Goal: Task Accomplishment & Management: Manage account settings

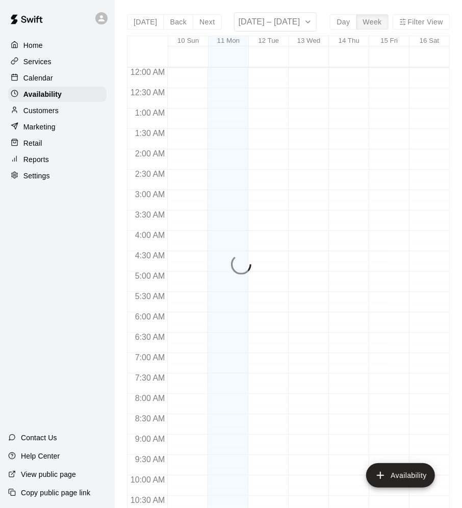
scroll to position [526, 0]
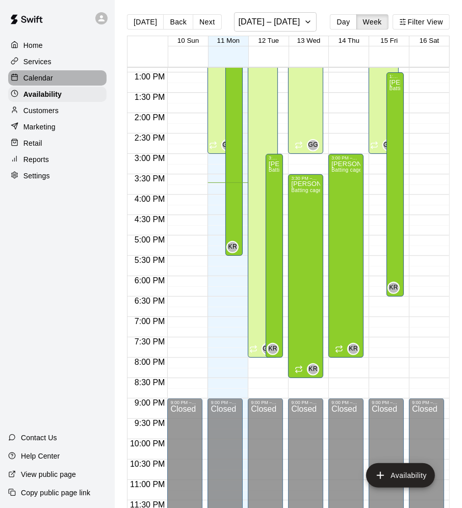
click at [72, 76] on div "Calendar" at bounding box center [57, 77] width 98 height 15
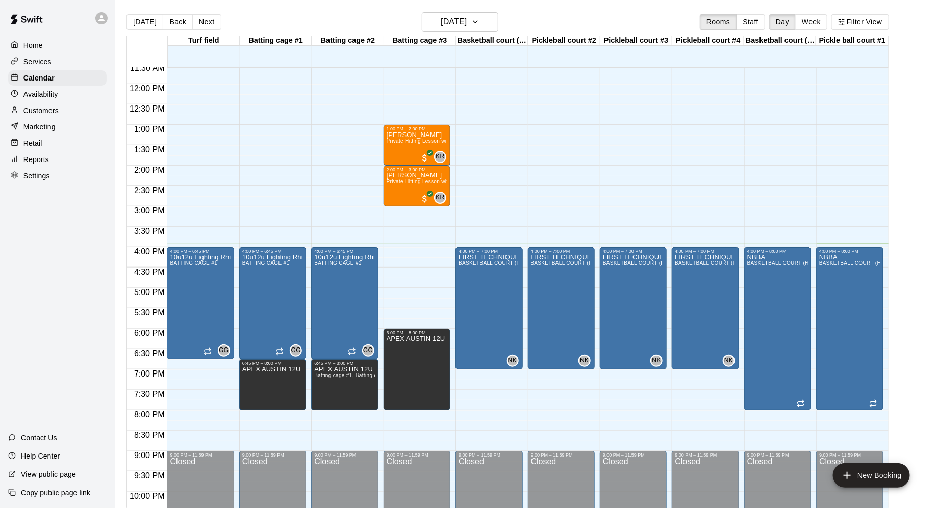
scroll to position [472, 0]
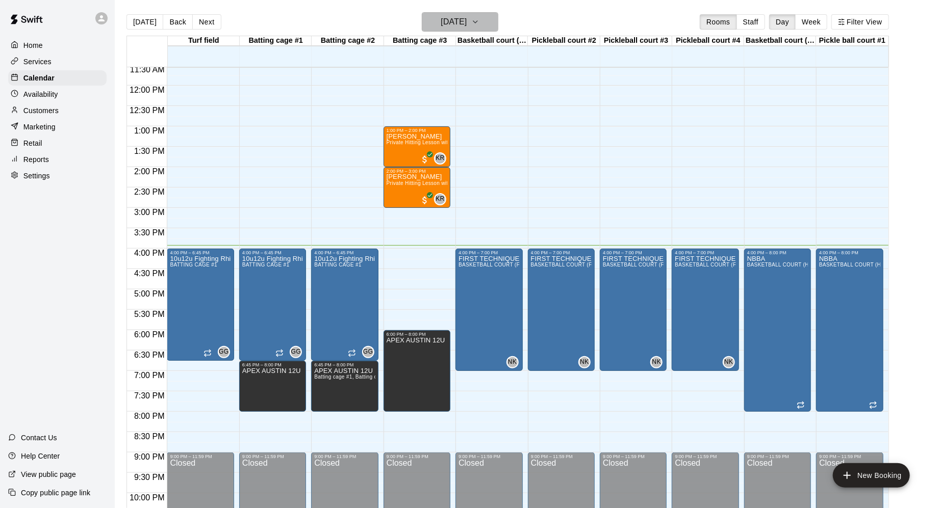
click at [461, 25] on icon "button" at bounding box center [475, 22] width 8 height 12
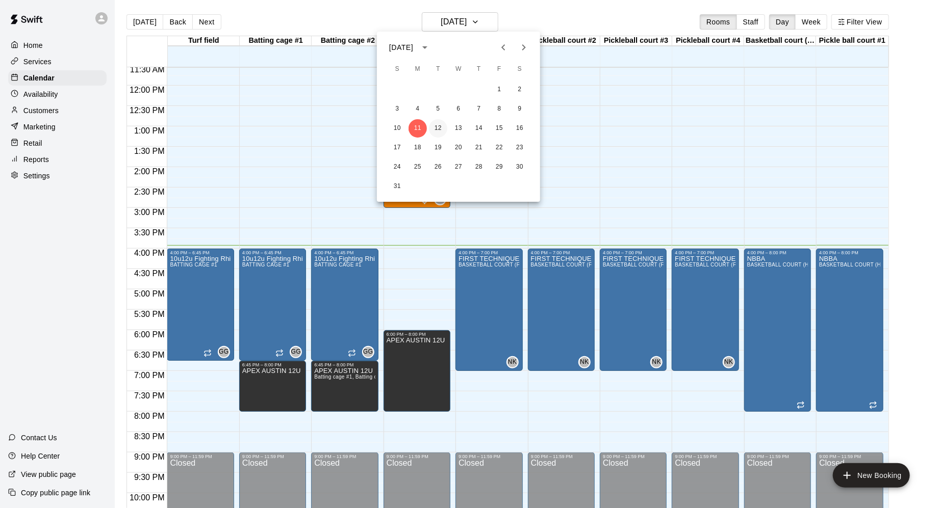
click at [438, 126] on button "12" at bounding box center [438, 128] width 18 height 18
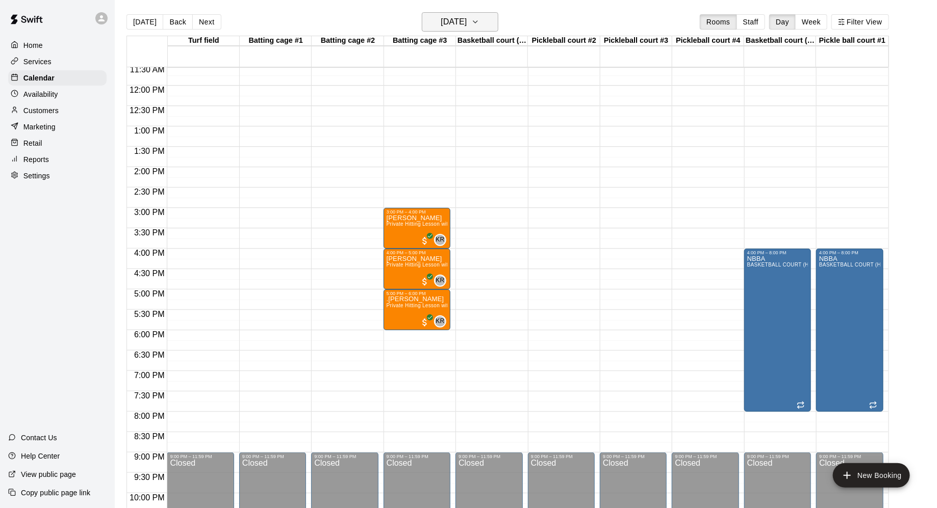
click at [461, 21] on icon "button" at bounding box center [475, 22] width 8 height 12
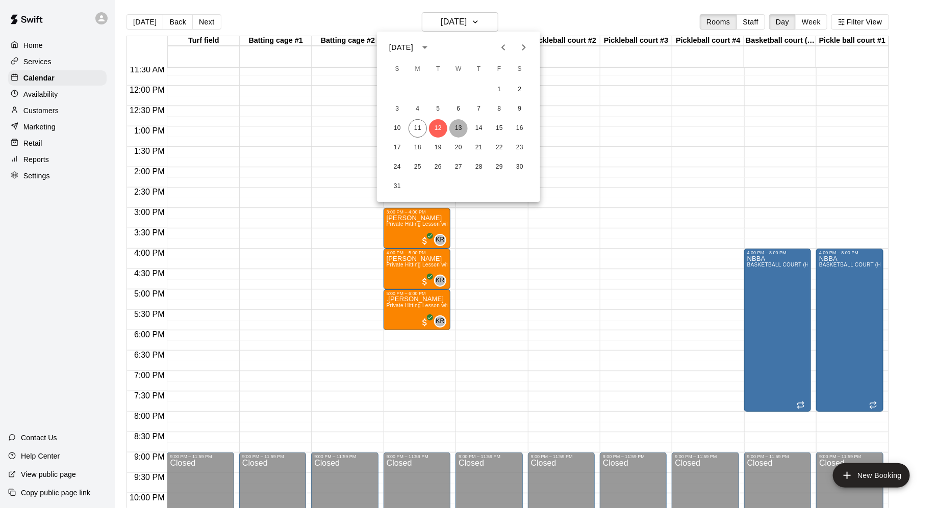
click at [459, 127] on button "13" at bounding box center [458, 128] width 18 height 18
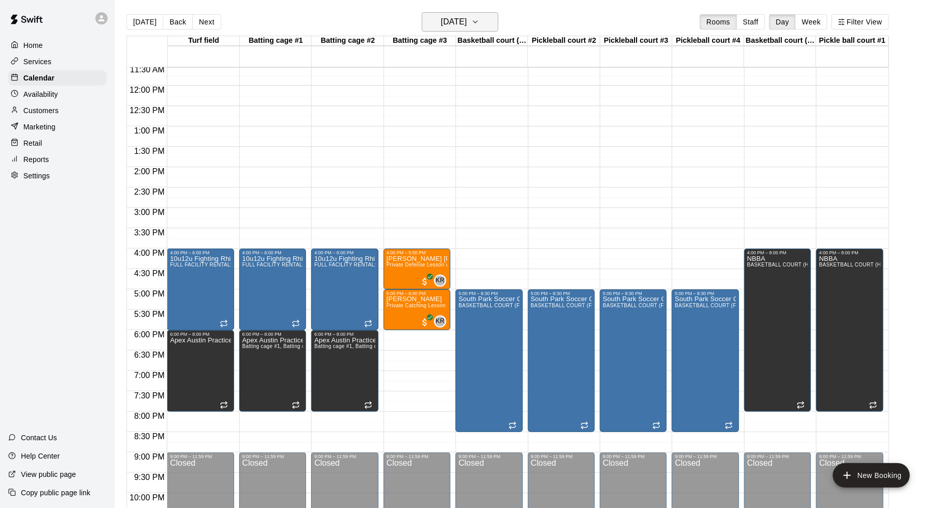
click at [461, 24] on icon "button" at bounding box center [475, 22] width 8 height 12
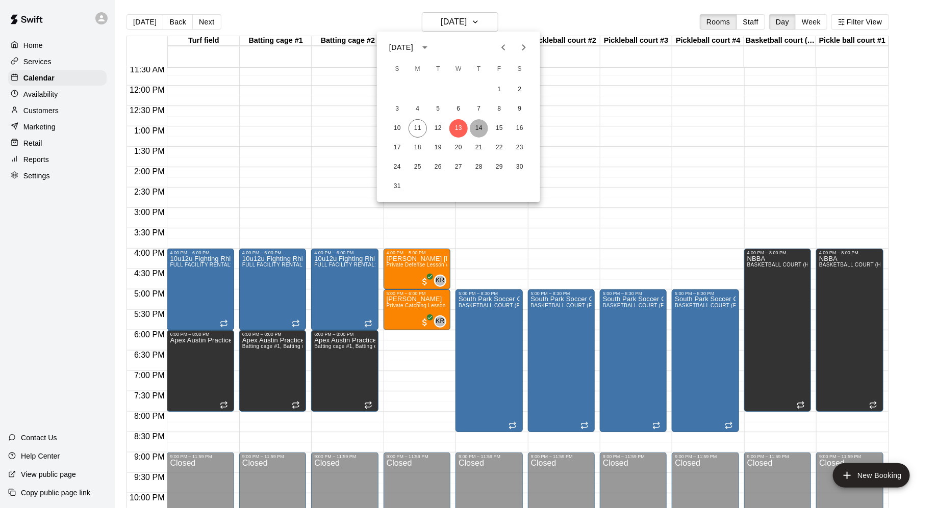
click at [461, 130] on button "14" at bounding box center [479, 128] width 18 height 18
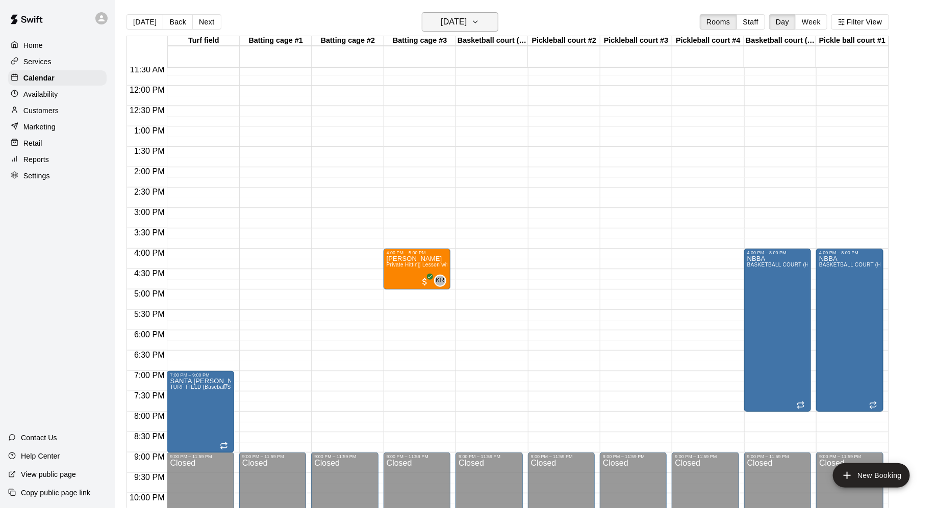
click at [461, 21] on icon "button" at bounding box center [475, 22] width 4 height 2
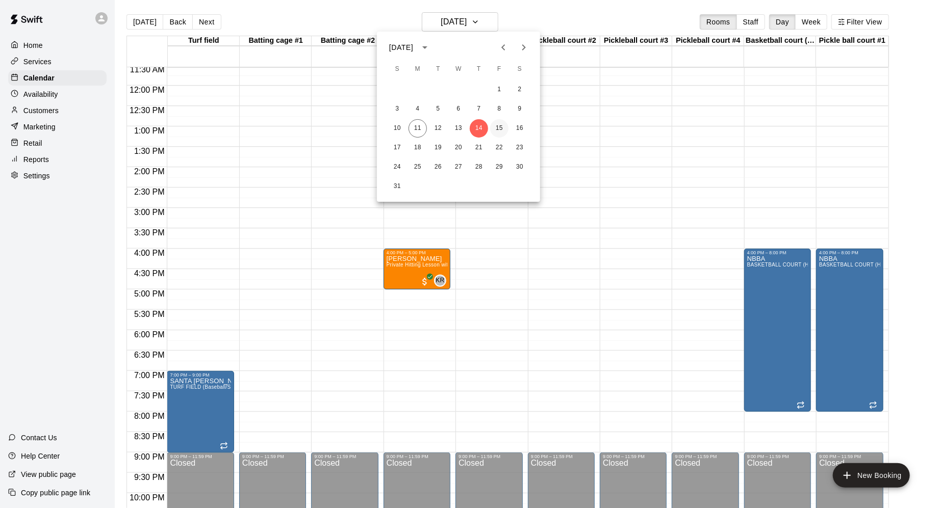
click at [461, 133] on button "15" at bounding box center [499, 128] width 18 height 18
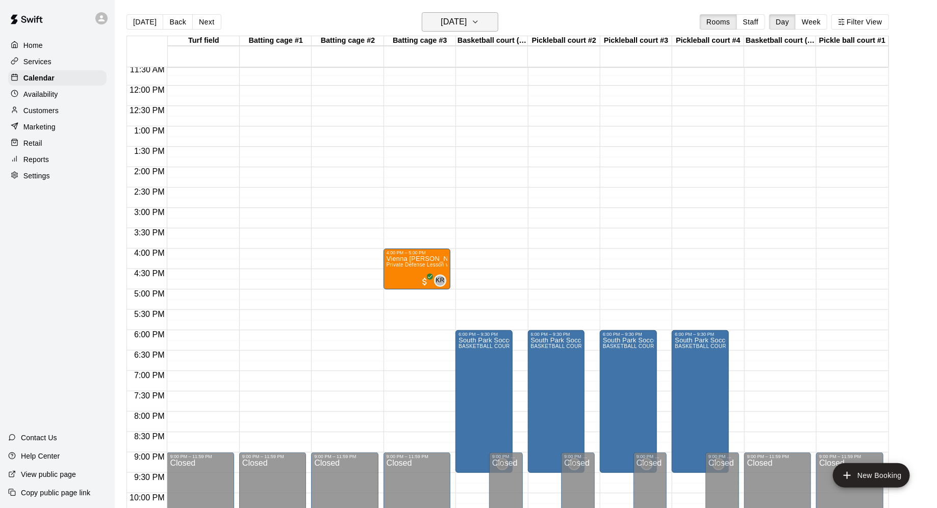
click at [461, 25] on icon "button" at bounding box center [475, 22] width 8 height 12
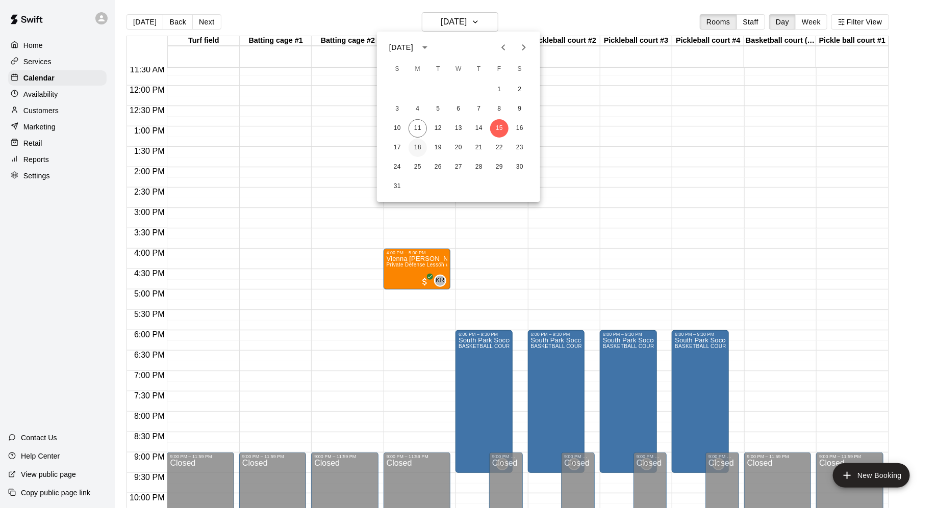
click at [420, 148] on button "18" at bounding box center [417, 148] width 18 height 18
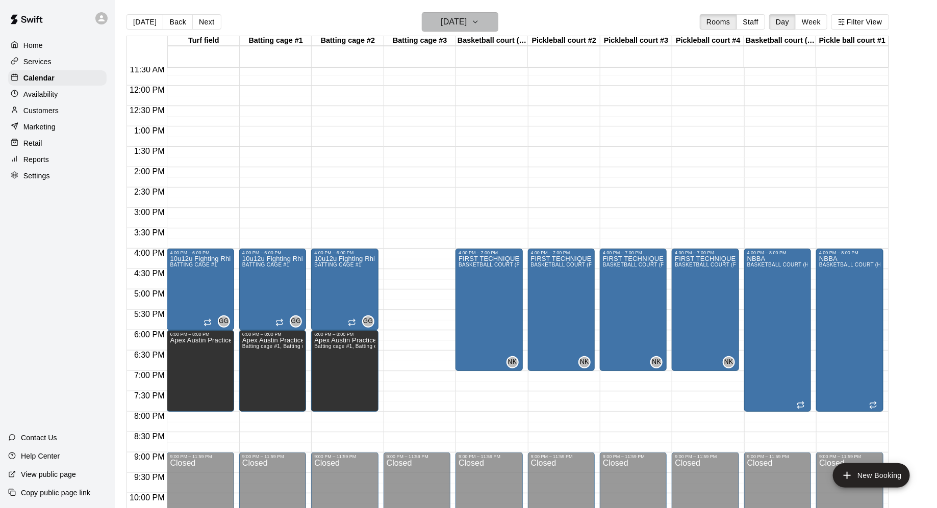
click at [461, 24] on icon "button" at bounding box center [475, 22] width 8 height 12
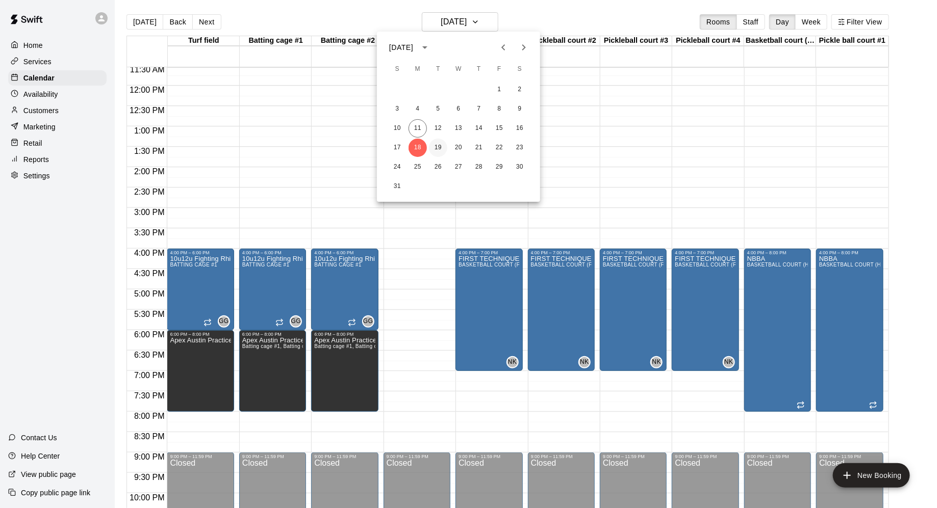
click at [442, 150] on button "19" at bounding box center [438, 148] width 18 height 18
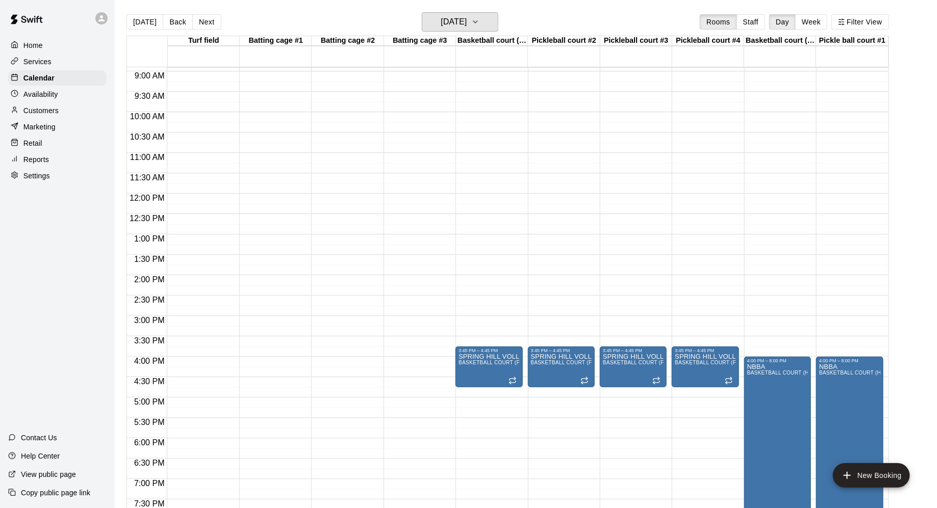
scroll to position [360, 0]
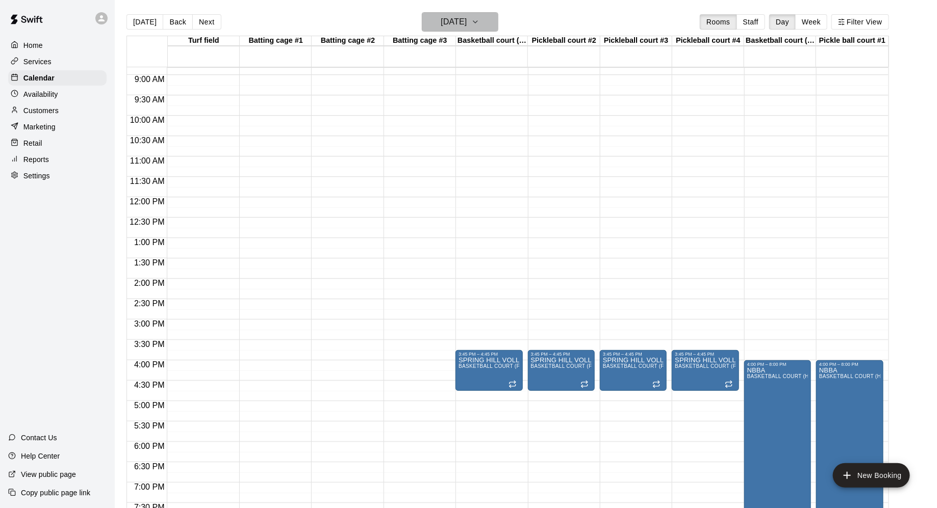
click at [461, 22] on icon "button" at bounding box center [475, 22] width 8 height 12
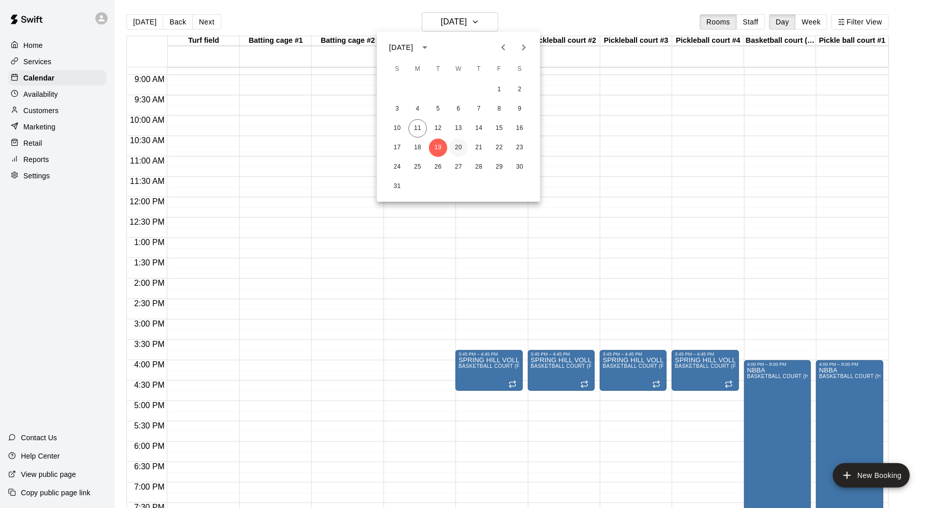
click at [458, 144] on button "20" at bounding box center [458, 148] width 18 height 18
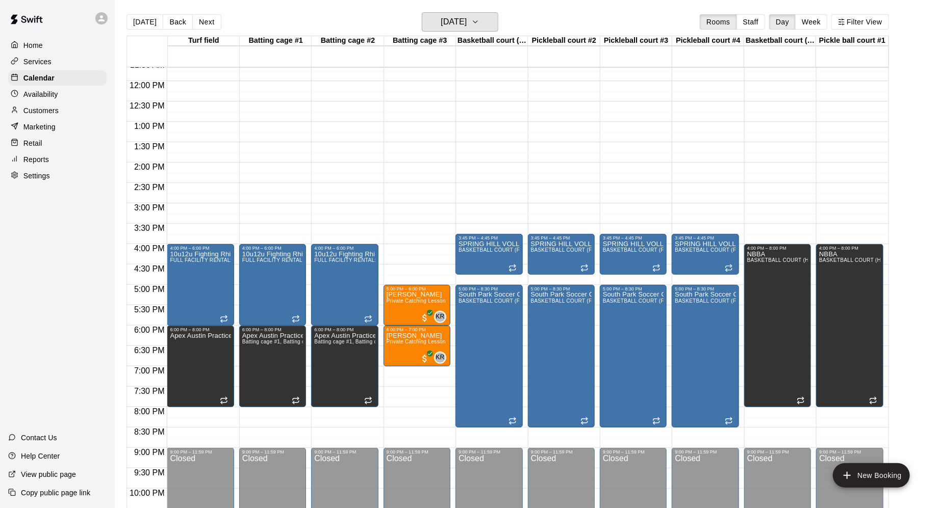
scroll to position [477, 0]
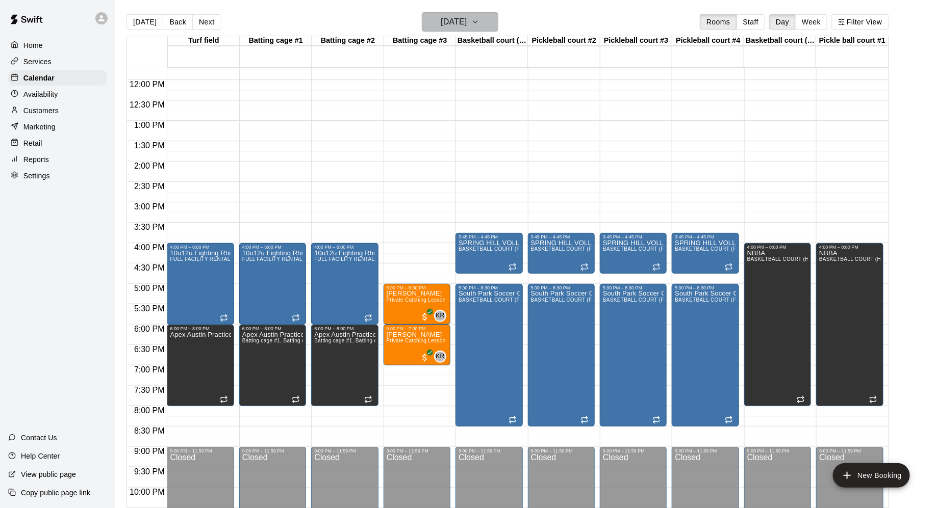
click at [461, 25] on icon "button" at bounding box center [475, 22] width 8 height 12
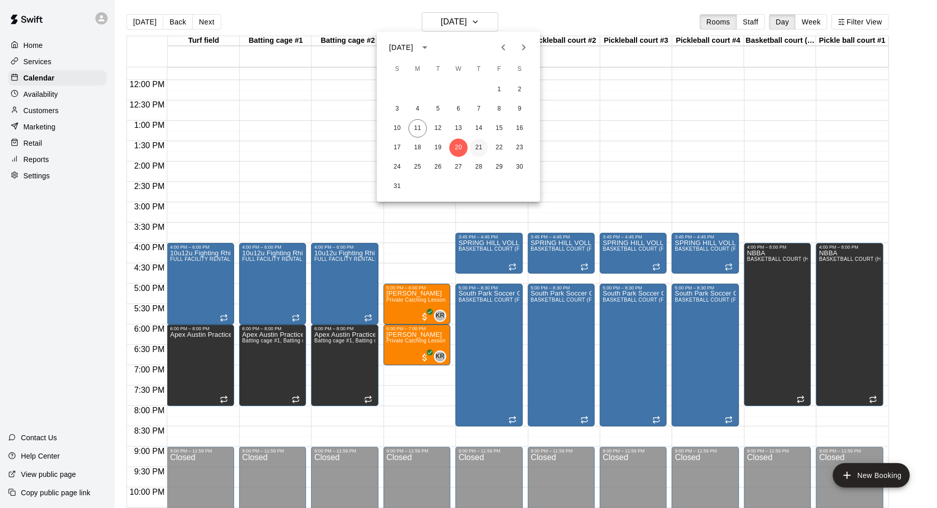
click at [461, 145] on button "21" at bounding box center [479, 148] width 18 height 18
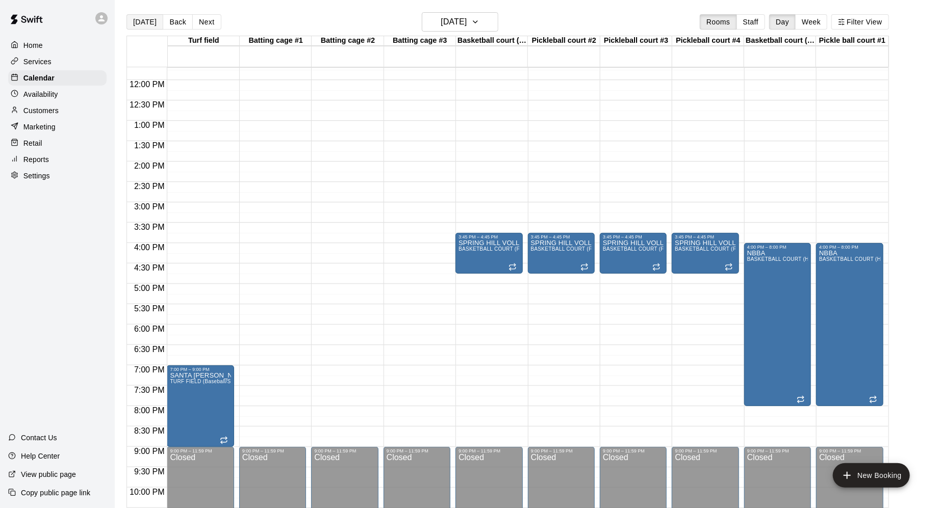
click at [140, 27] on button "[DATE]" at bounding box center [144, 21] width 37 height 15
